Goal: Transaction & Acquisition: Purchase product/service

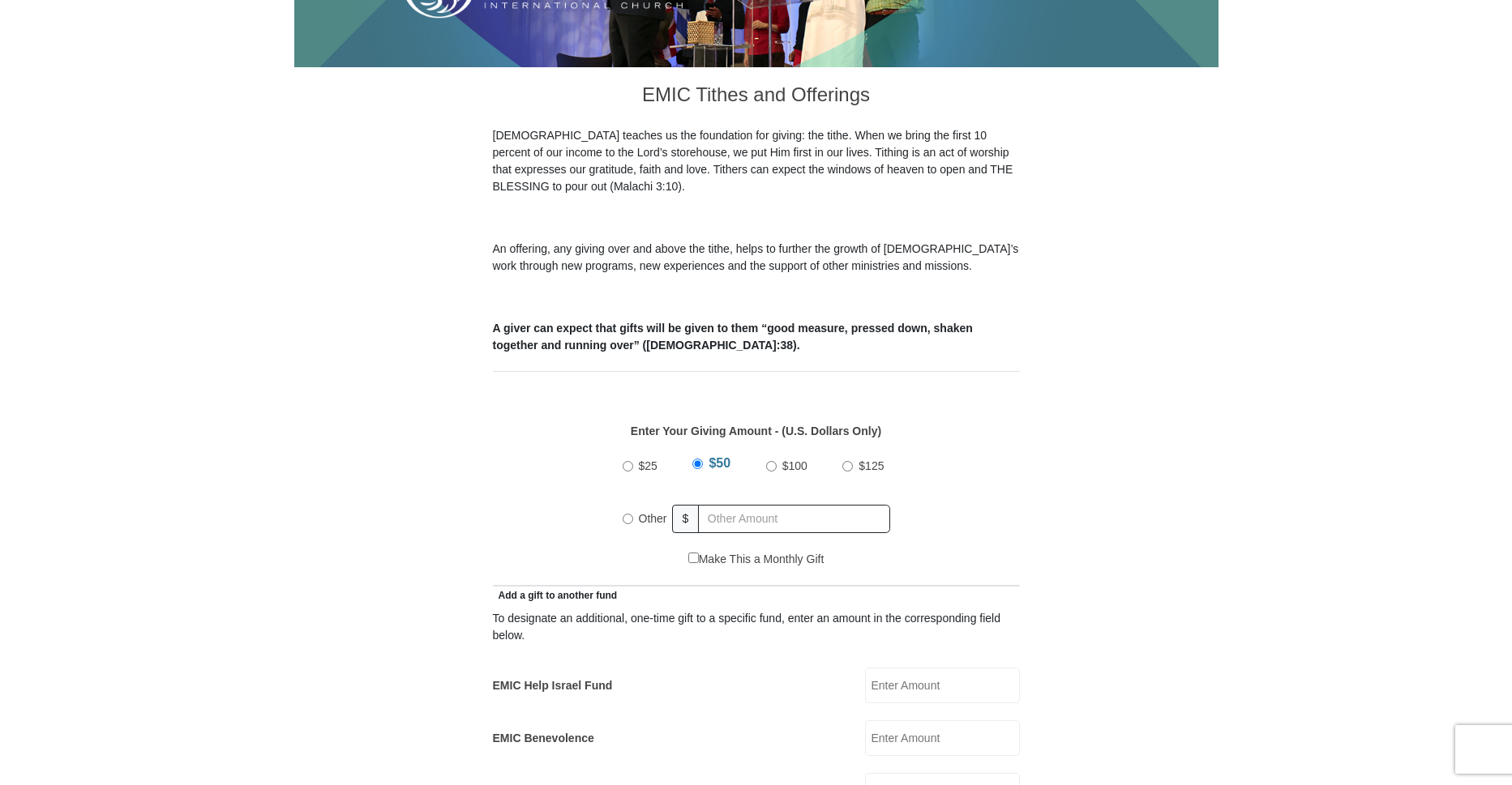
scroll to position [388, 0]
drag, startPoint x: 628, startPoint y: 501, endPoint x: 682, endPoint y: 496, distance: 54.2
click at [629, 514] on input "Other" at bounding box center [628, 519] width 10 height 10
radio input "true"
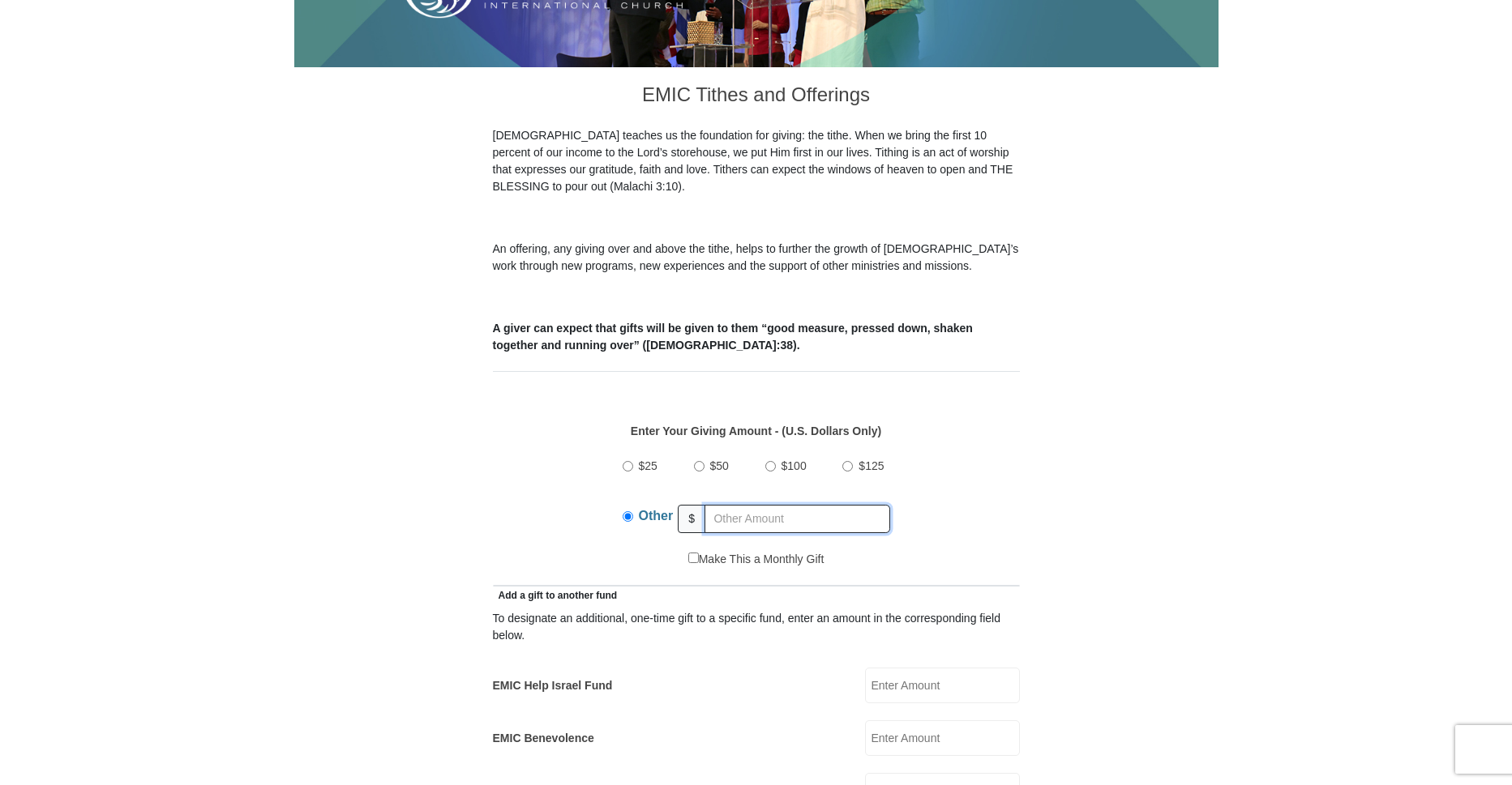
drag, startPoint x: 713, startPoint y: 496, endPoint x: 727, endPoint y: 492, distance: 14.6
click at [713, 505] on input "text" at bounding box center [798, 519] width 185 height 28
type input "60.00"
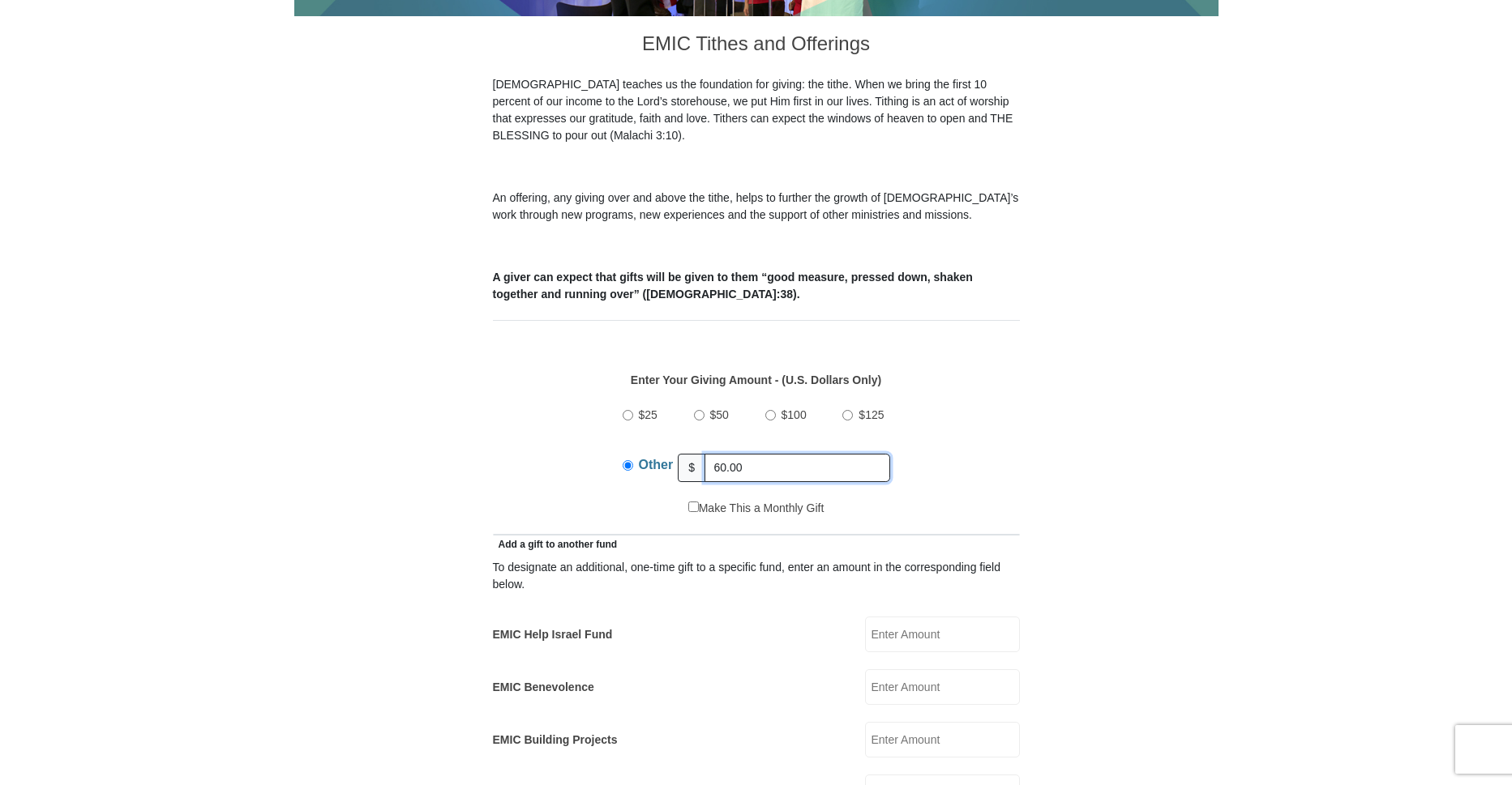
scroll to position [473, 0]
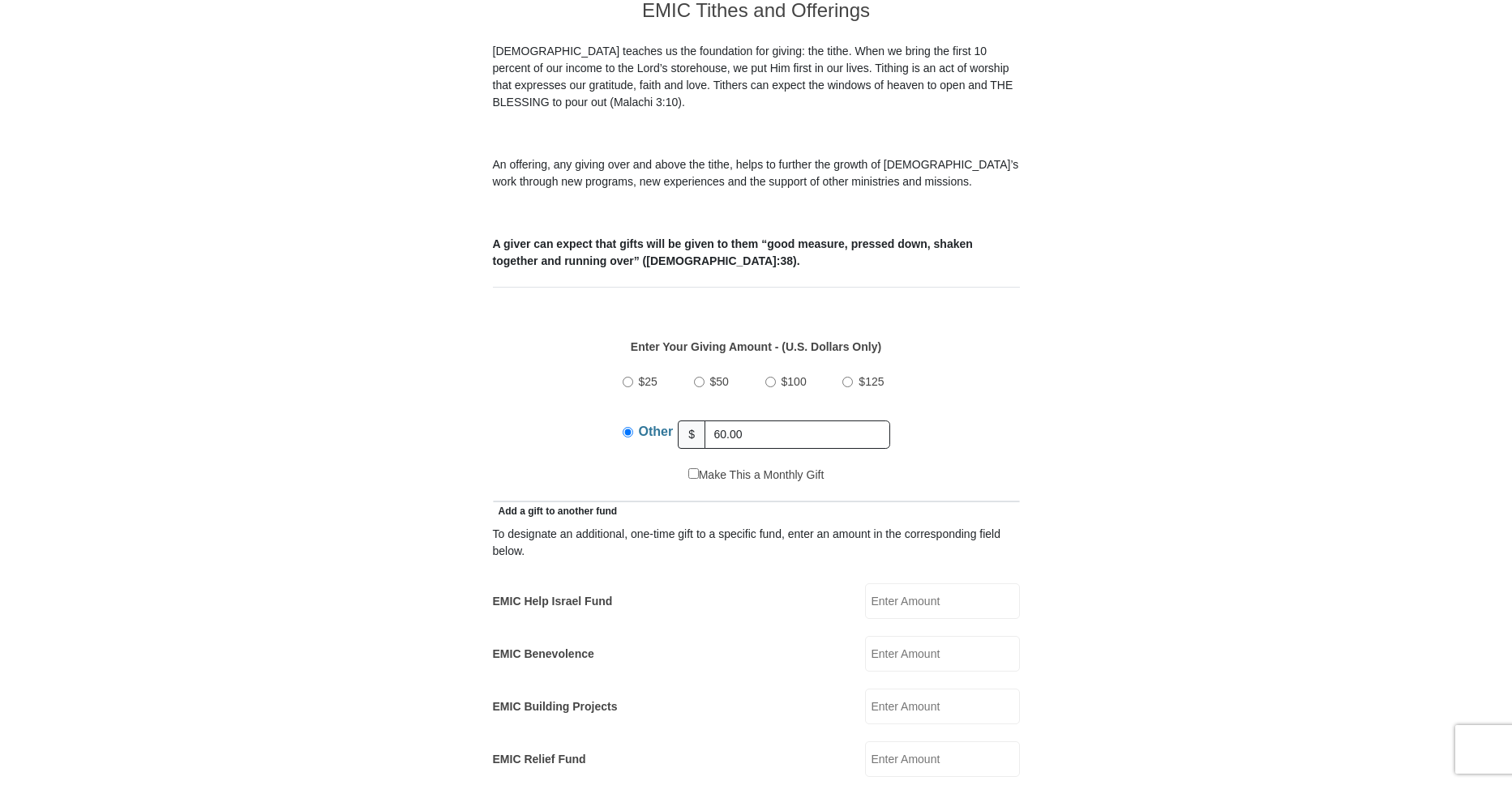
click at [886, 584] on input "EMIC Help Israel Fund" at bounding box center [942, 601] width 155 height 36
type input "25.00"
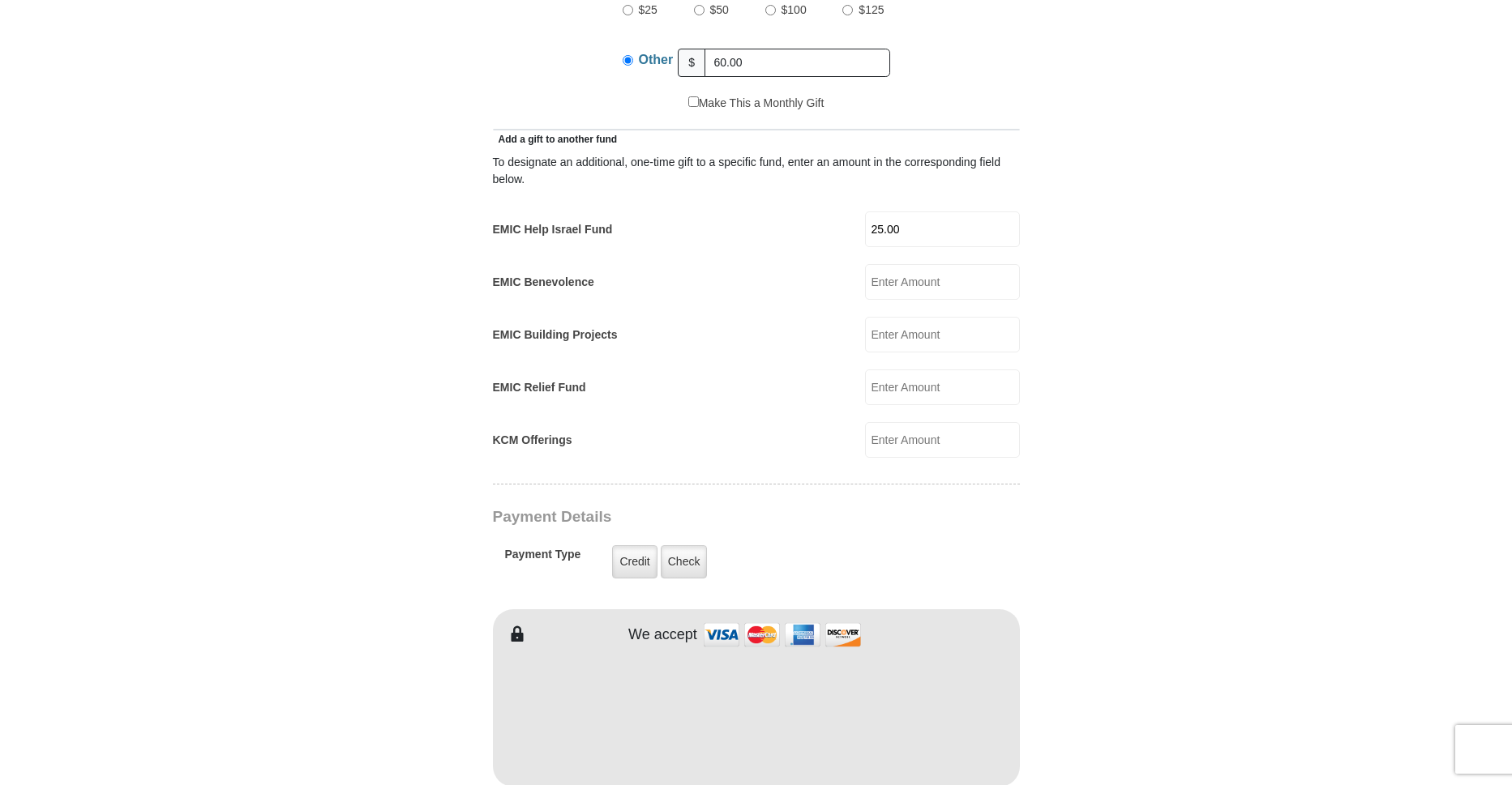
scroll to position [853, 0]
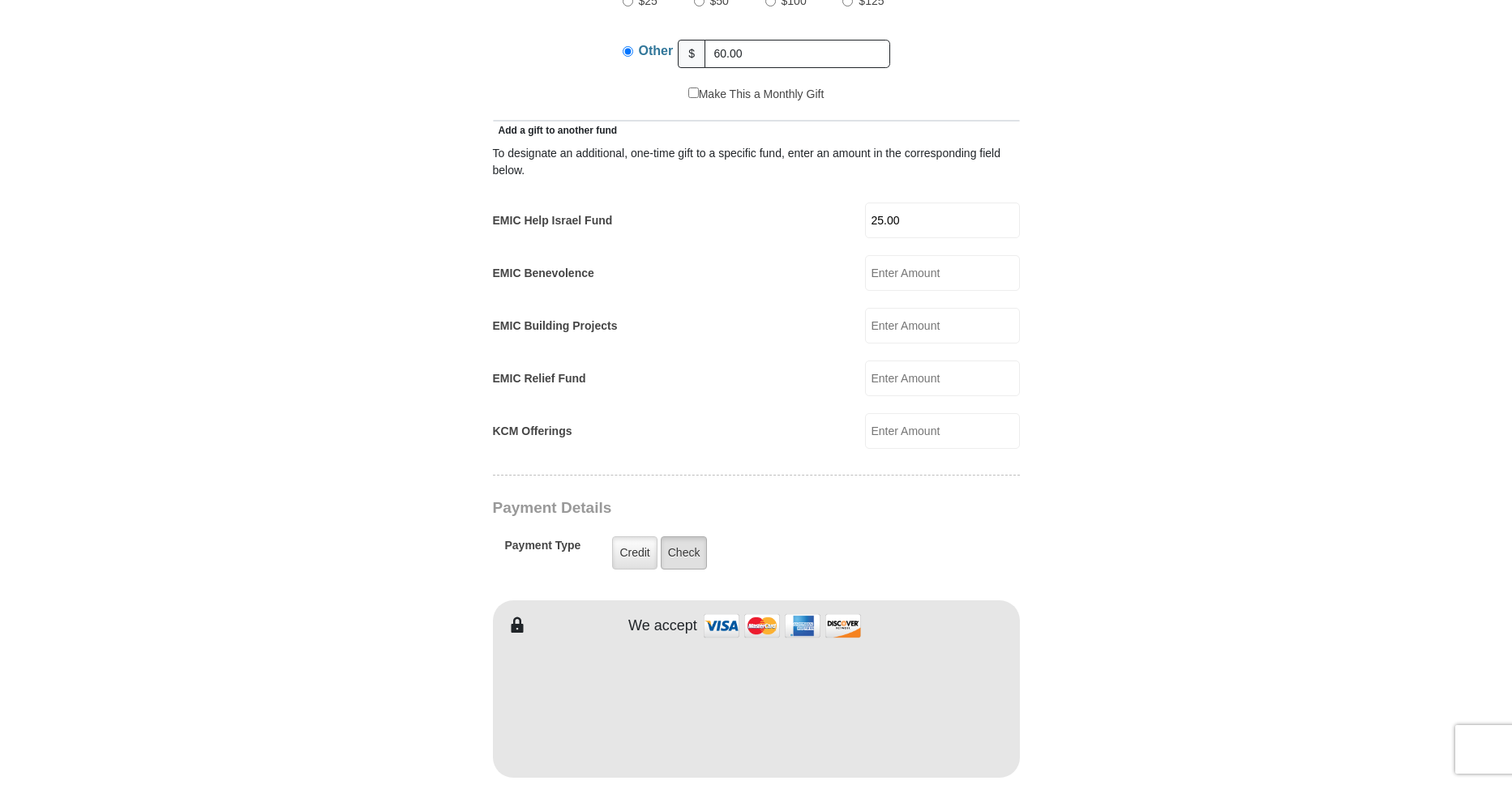
click at [682, 537] on label "Check" at bounding box center [685, 553] width 47 height 33
click at [0, 0] on input "Check" at bounding box center [0, 0] width 0 height 0
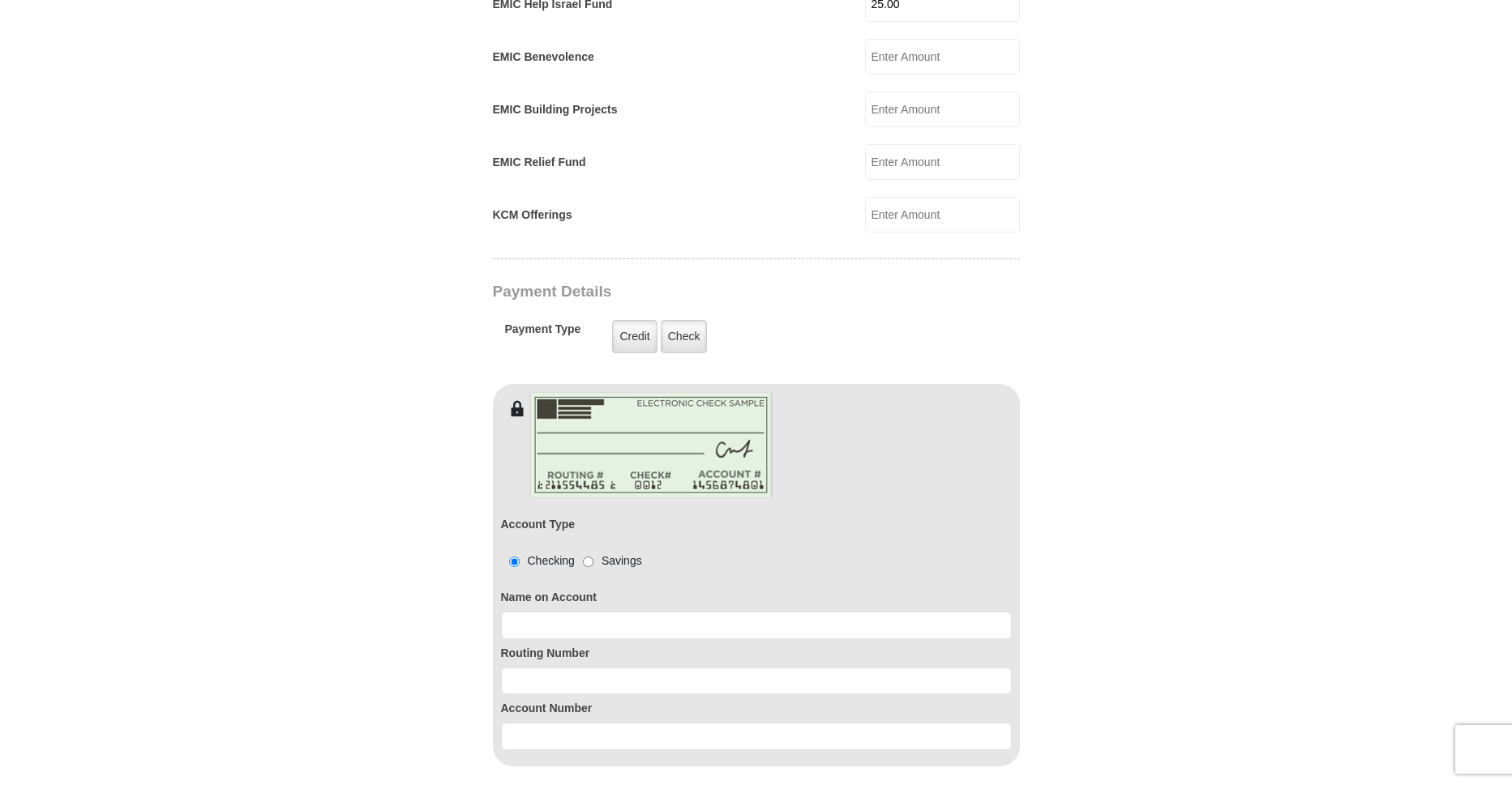
scroll to position [1057, 0]
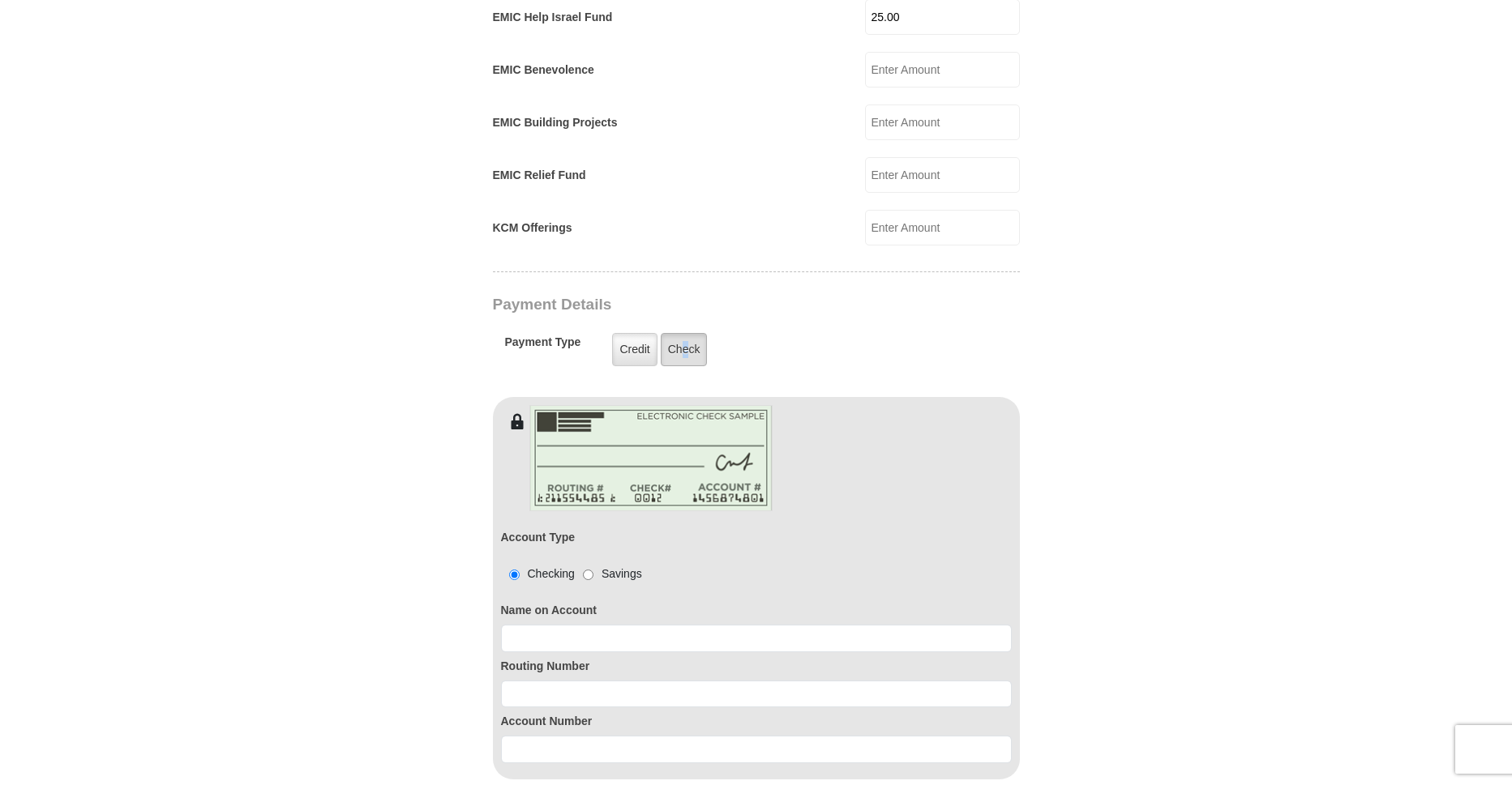
click at [686, 333] on label "Check" at bounding box center [685, 350] width 47 height 33
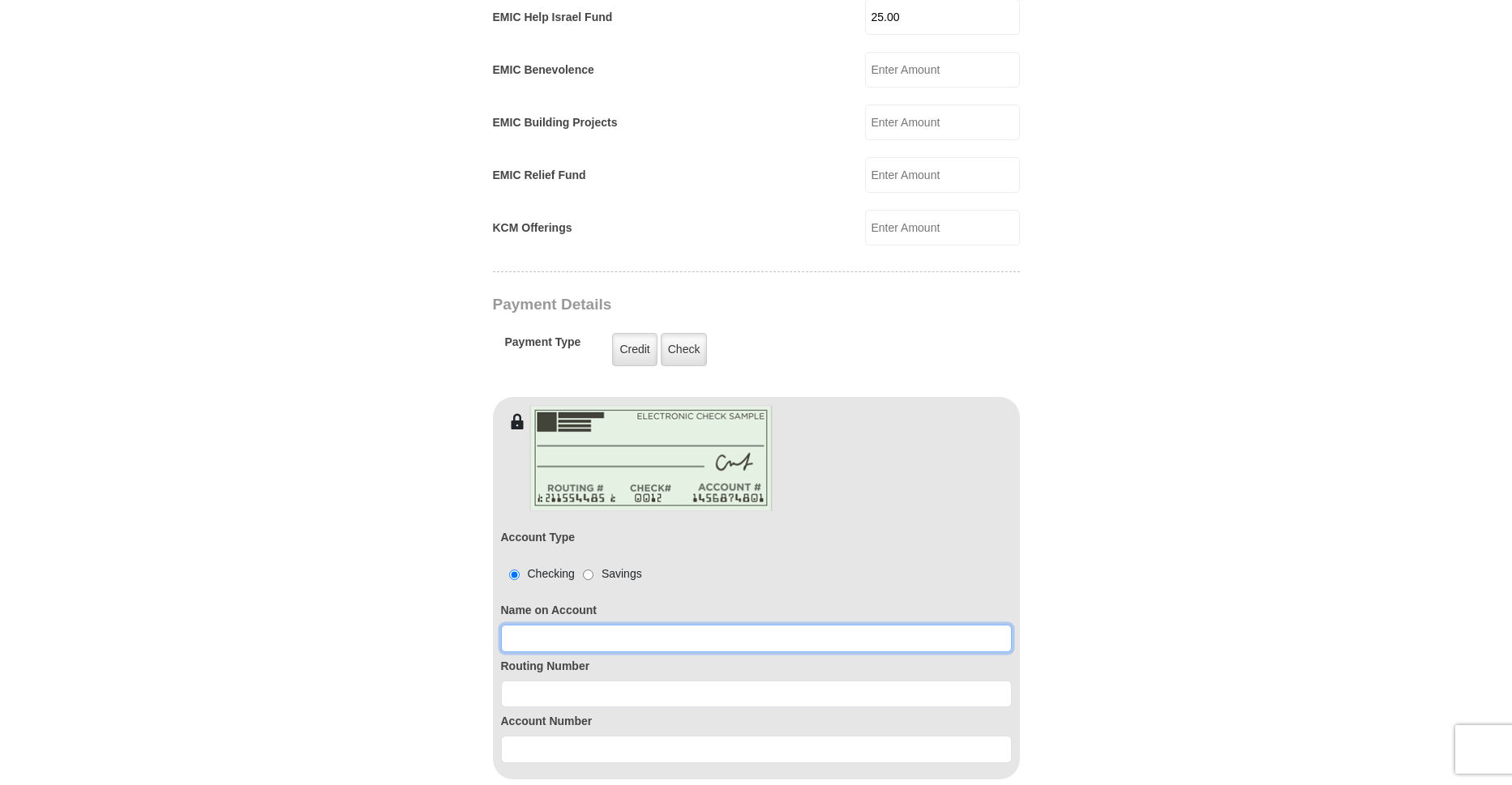
drag, startPoint x: 518, startPoint y: 614, endPoint x: 640, endPoint y: 623, distance: 122.3
click at [521, 625] on input at bounding box center [756, 639] width 511 height 28
type input "[PERSON_NAME]"
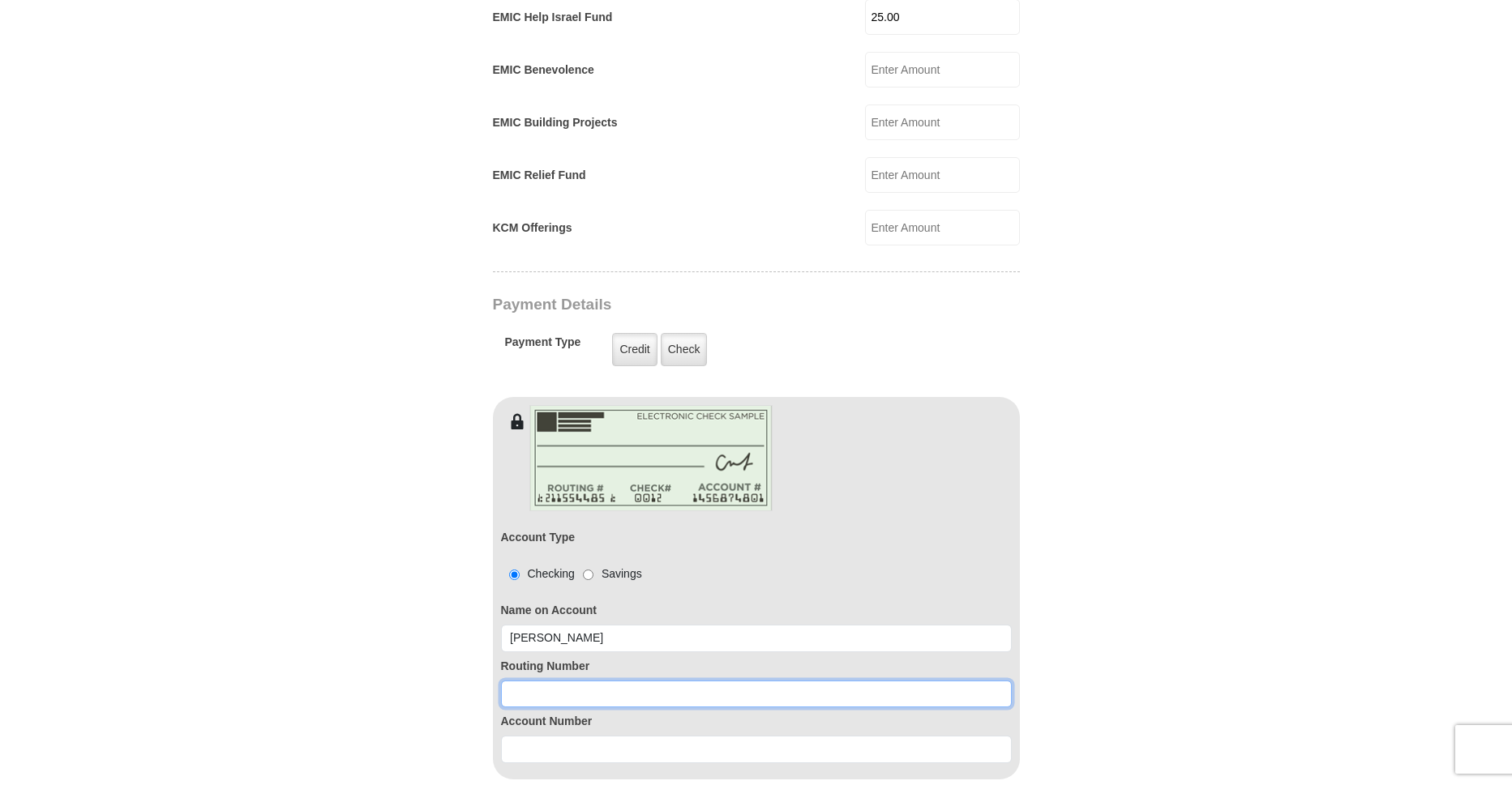
drag, startPoint x: 514, startPoint y: 676, endPoint x: 541, endPoint y: 672, distance: 27.3
click at [518, 681] on input at bounding box center [756, 695] width 511 height 28
type input "111000025"
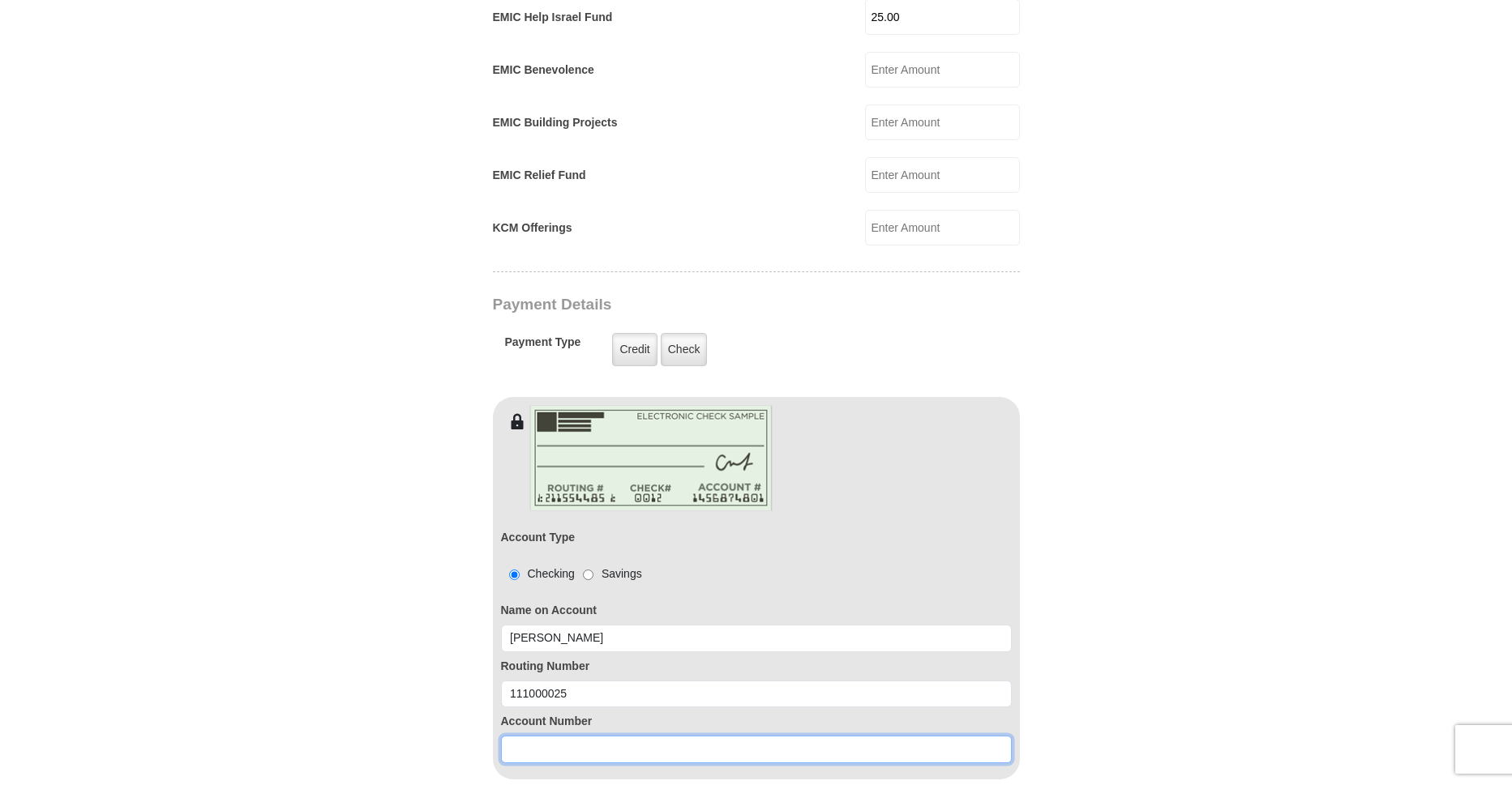
click at [514, 736] on input at bounding box center [756, 750] width 511 height 28
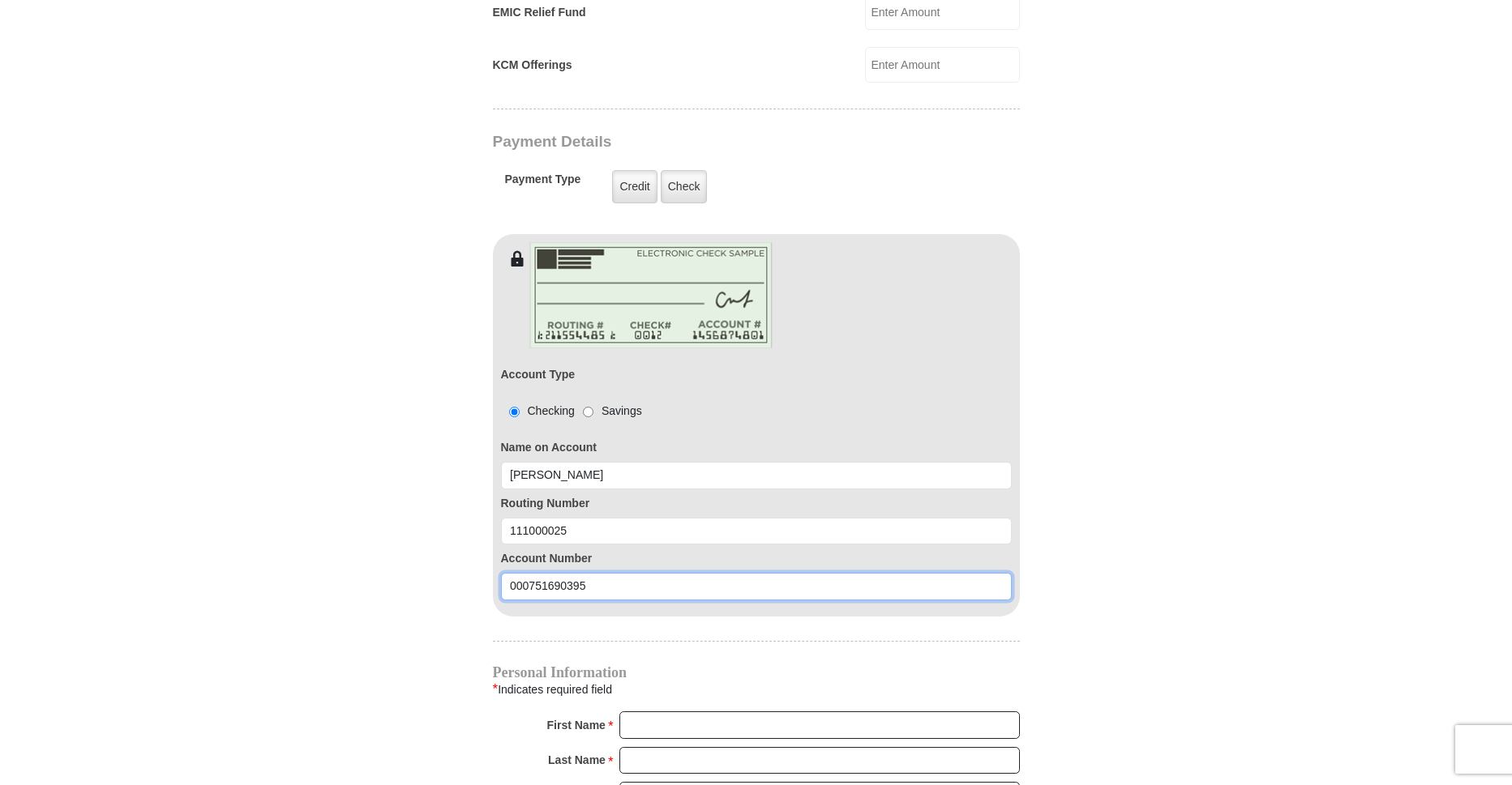
scroll to position [1230, 0]
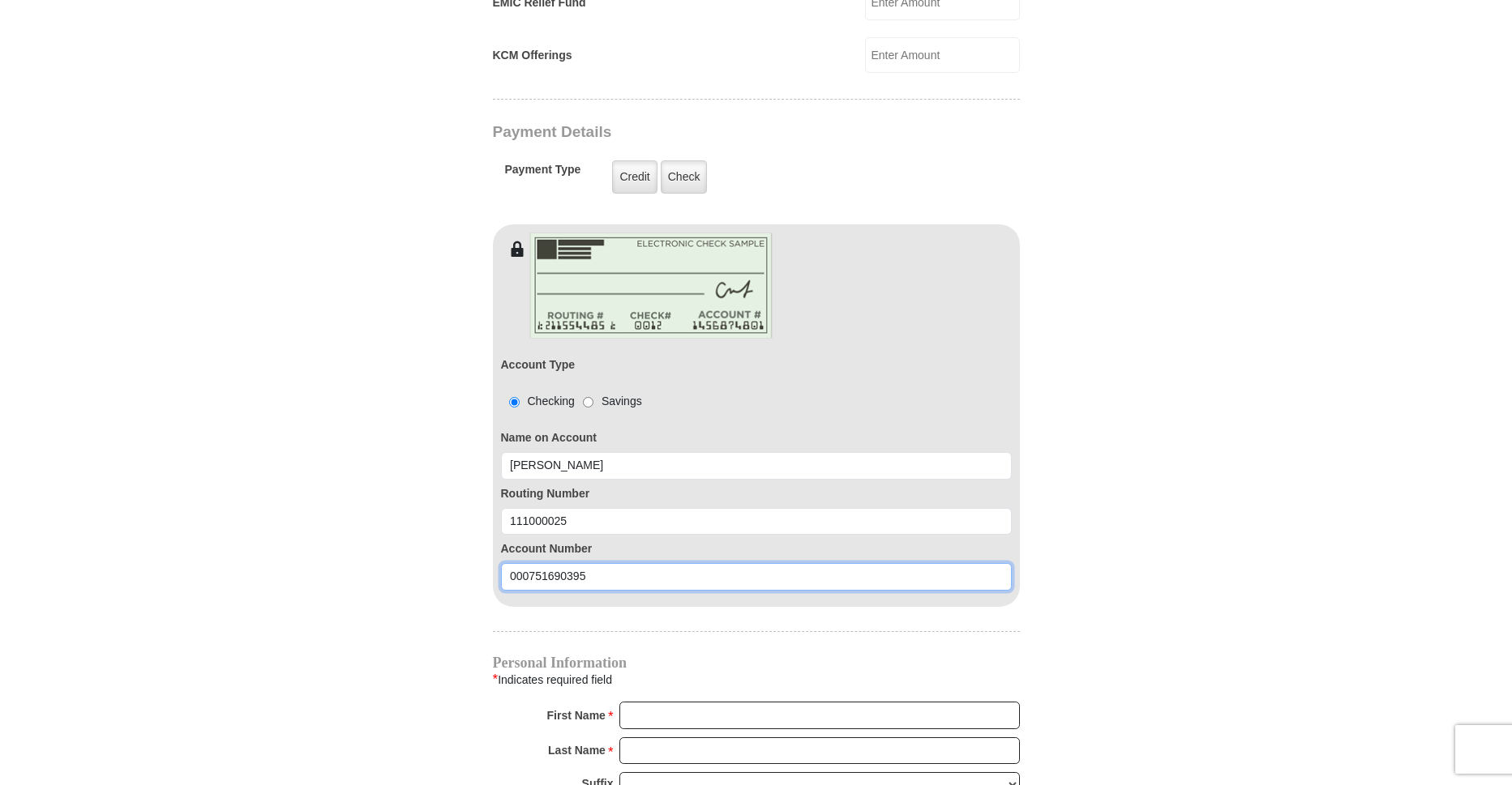
type input "000751690395"
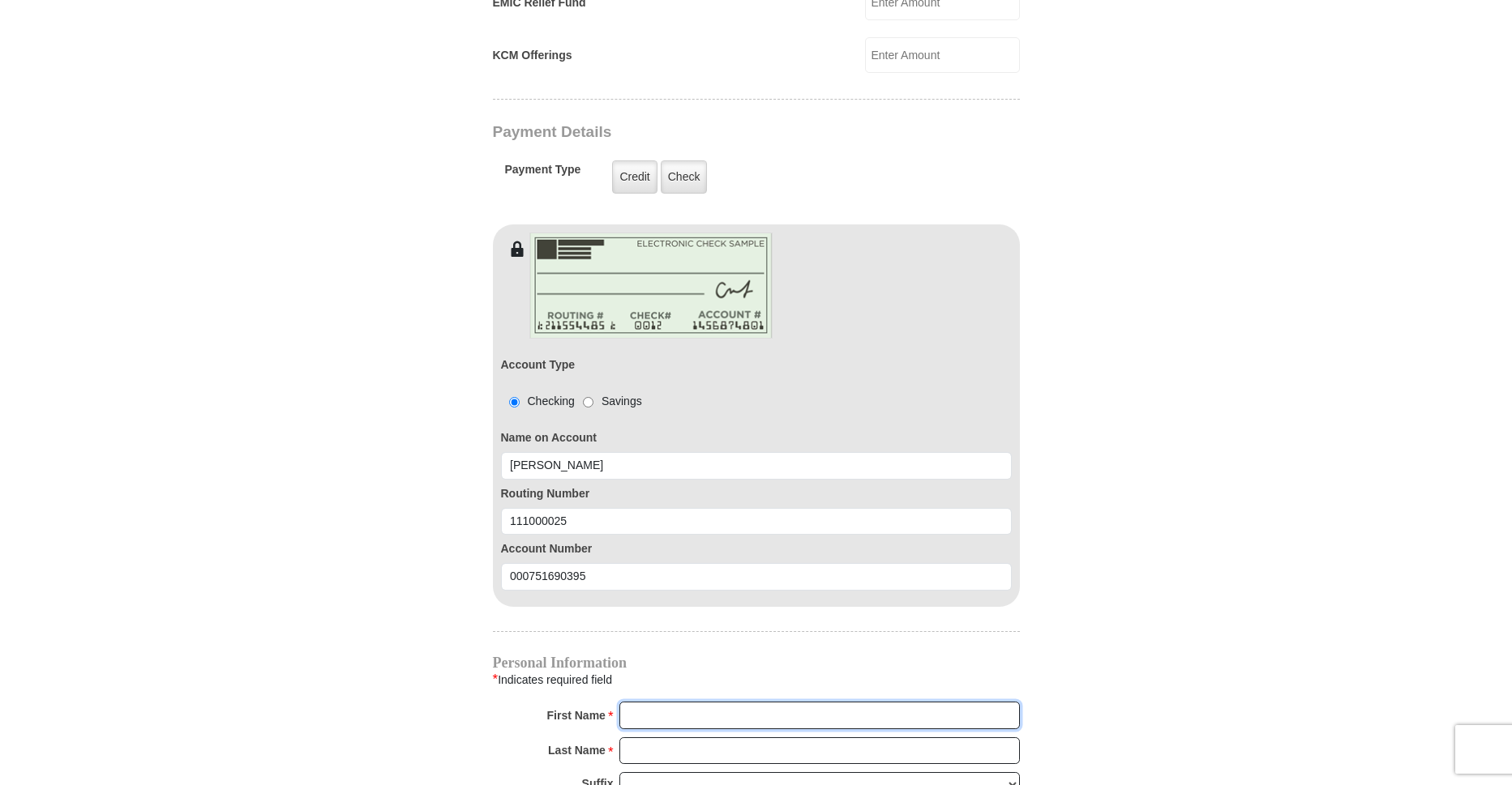
click at [632, 702] on input "First Name *" at bounding box center [819, 716] width 401 height 28
type input "[PERSON_NAME]"
type input "[EMAIL_ADDRESS][DOMAIN_NAME]"
type input "[STREET_ADDRESS]"
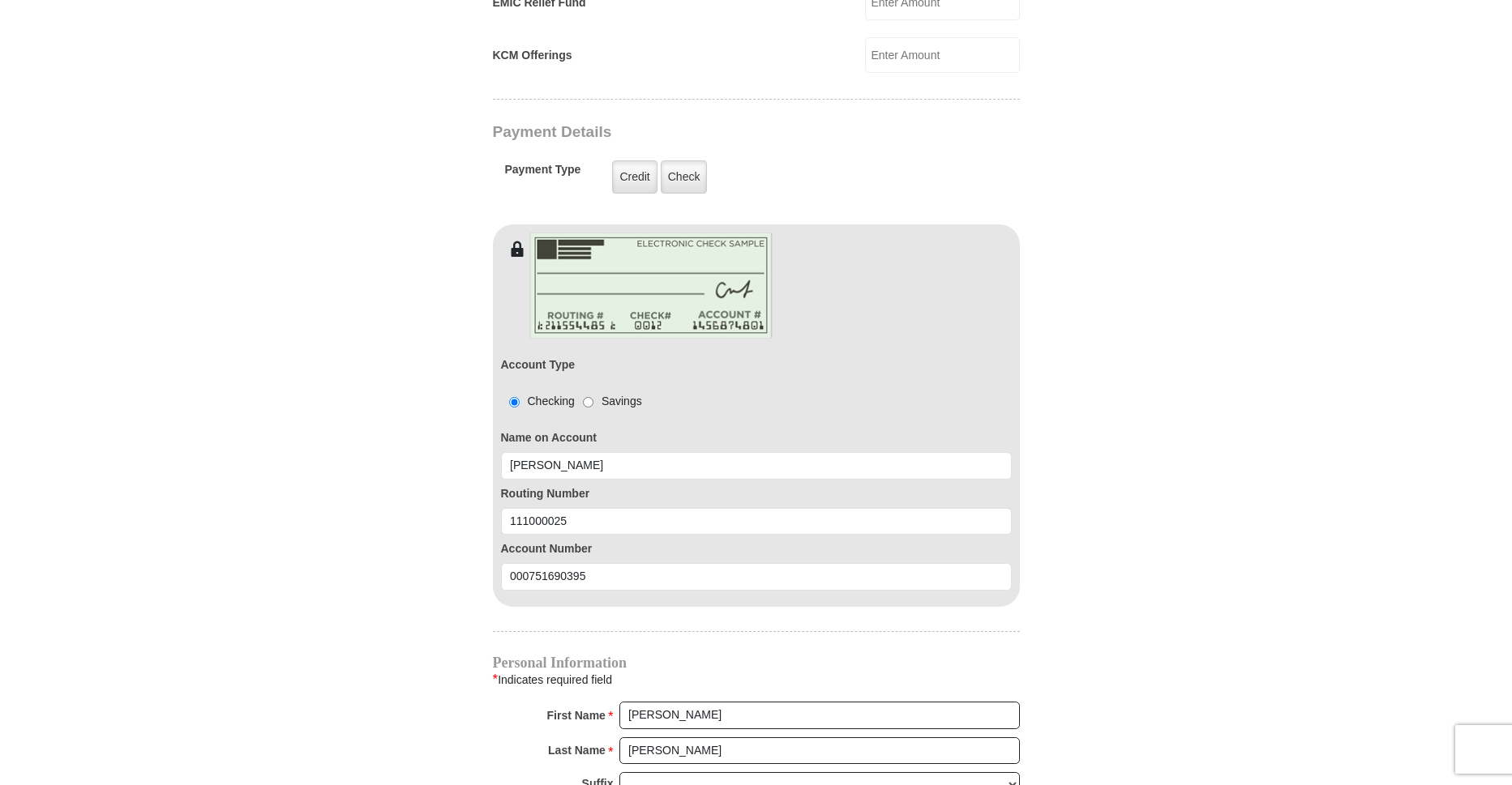
type input "MIDLAND"
select select "[GEOGRAPHIC_DATA]"
type input "79705"
type input "14326869889"
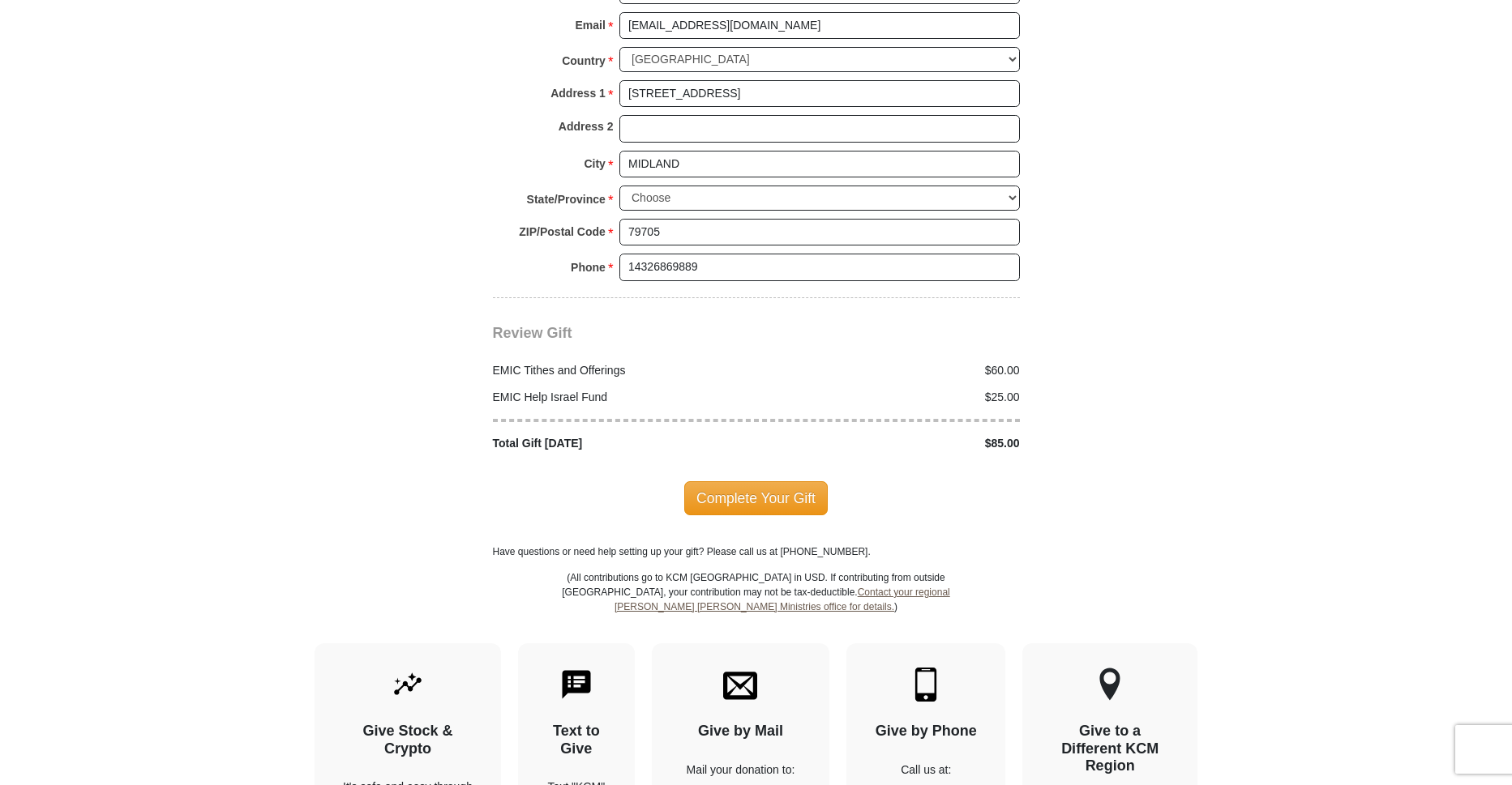
scroll to position [2026, 0]
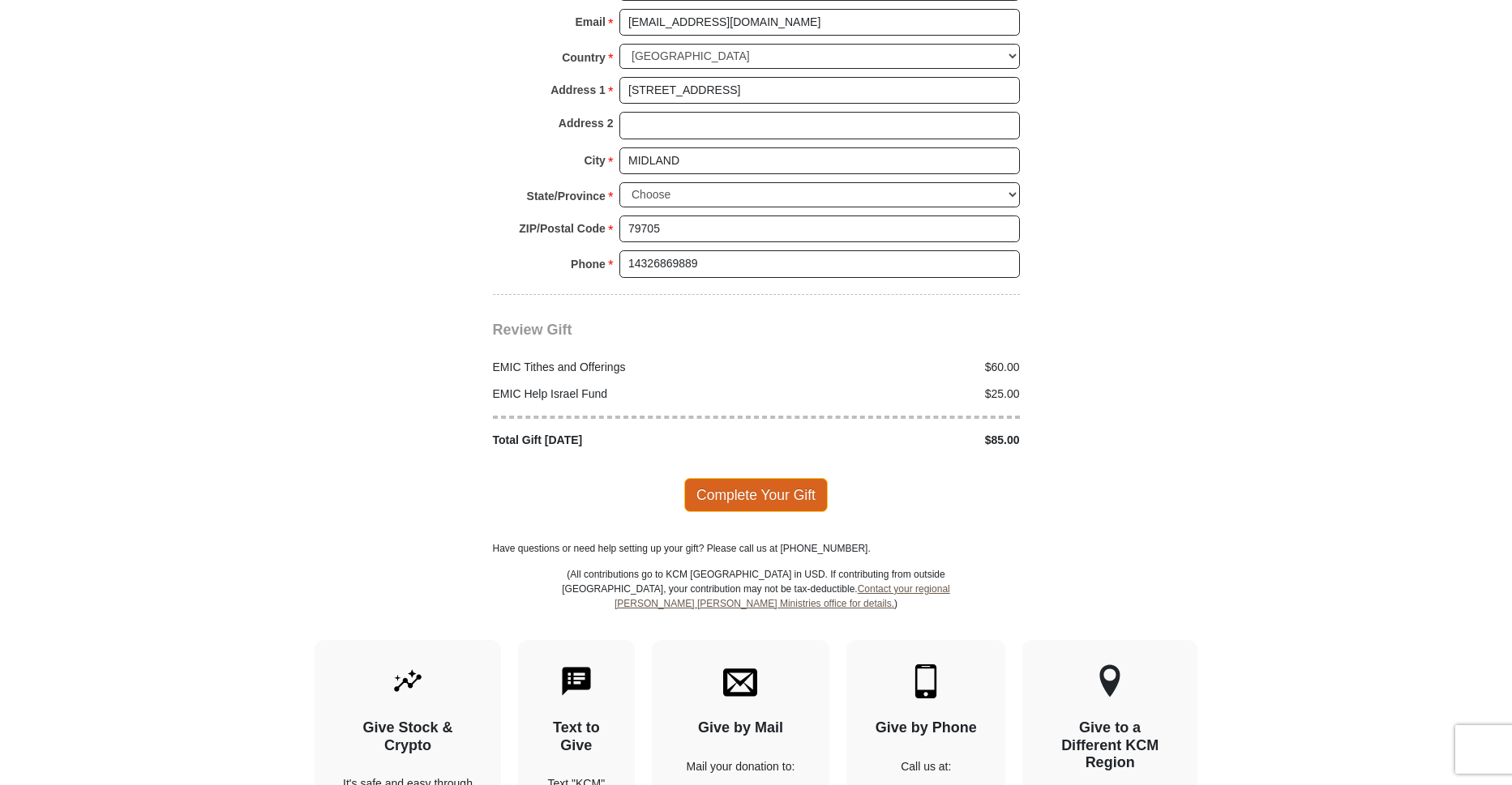
click at [778, 478] on span "Complete Your Gift" at bounding box center [756, 495] width 143 height 34
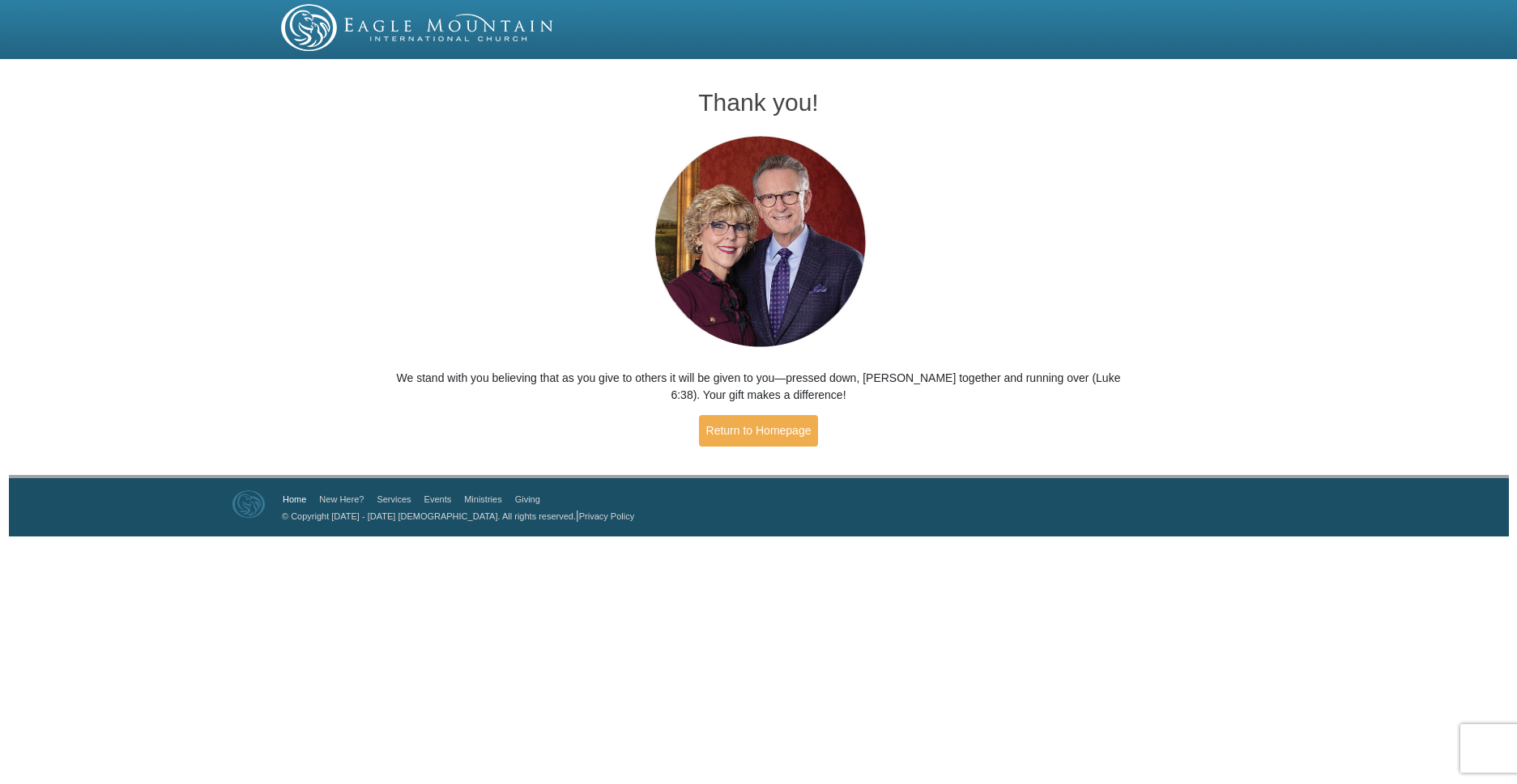
click at [295, 498] on link "Home" at bounding box center [294, 499] width 24 height 10
